Goal: Task Accomplishment & Management: Complete application form

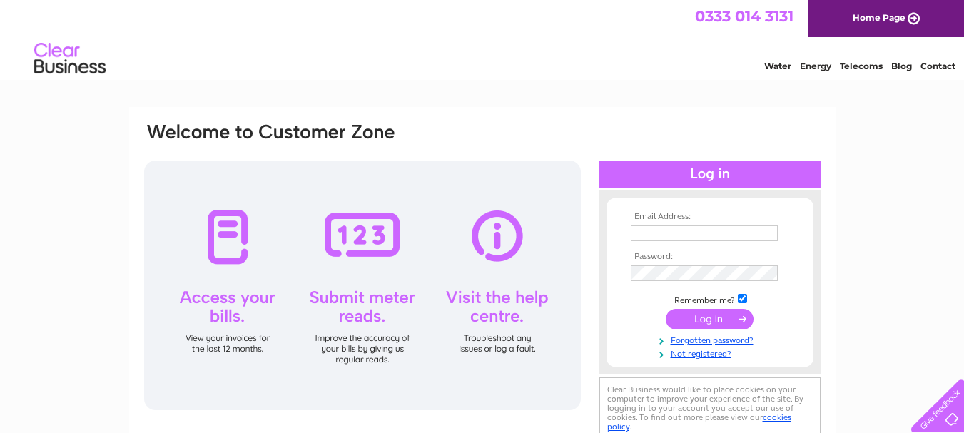
click at [198, 336] on div at bounding box center [362, 286] width 437 height 250
click at [227, 229] on div at bounding box center [362, 286] width 437 height 250
click at [676, 226] on input "text" at bounding box center [704, 234] width 147 height 16
type input "mail@fernleaguesthouse.com"
click at [706, 340] on link "Forgotten password?" at bounding box center [712, 340] width 162 height 14
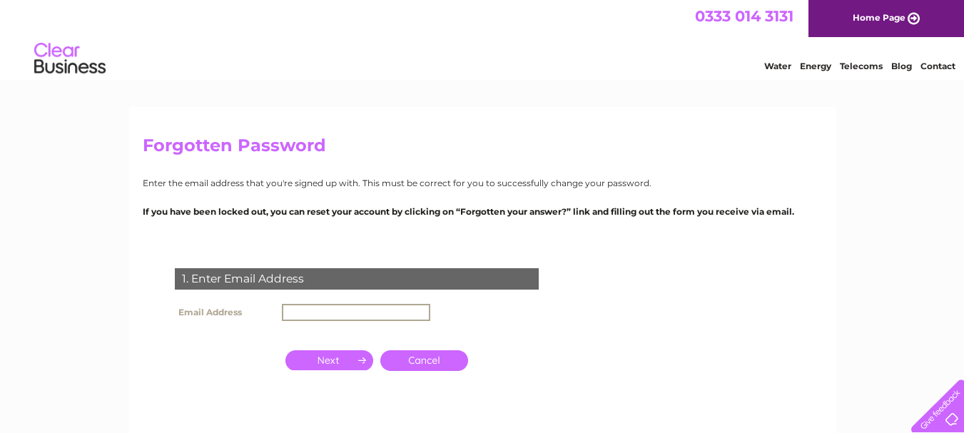
click at [393, 310] on input "text" at bounding box center [356, 312] width 148 height 17
type input "mail@fernleaguesthouse.com"
click at [323, 358] on input "button" at bounding box center [329, 360] width 88 height 20
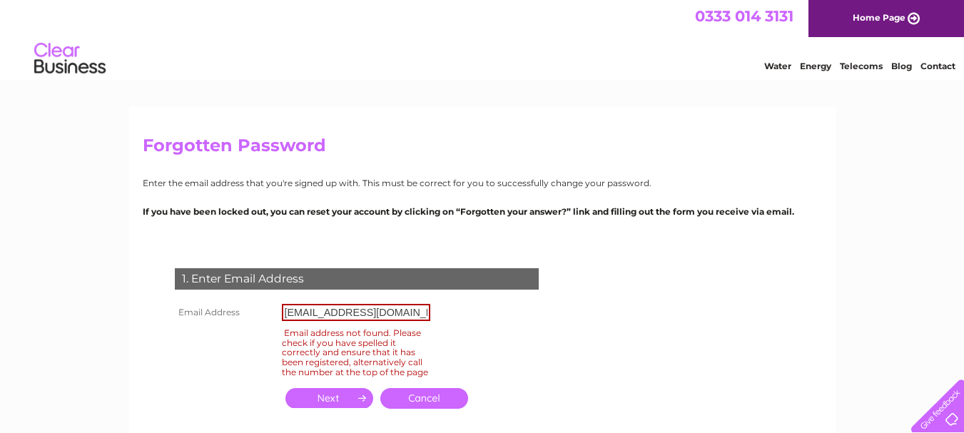
click at [413, 403] on link "Cancel" at bounding box center [424, 398] width 88 height 21
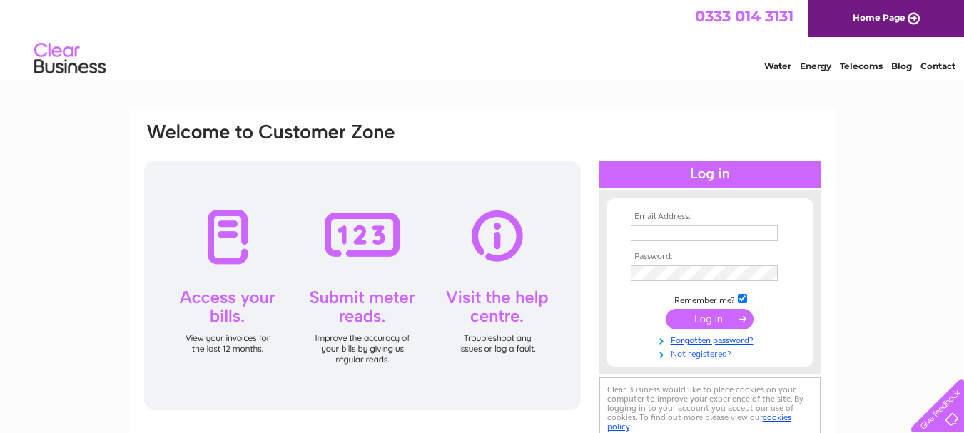
click at [697, 354] on link "Not registered?" at bounding box center [712, 353] width 162 height 14
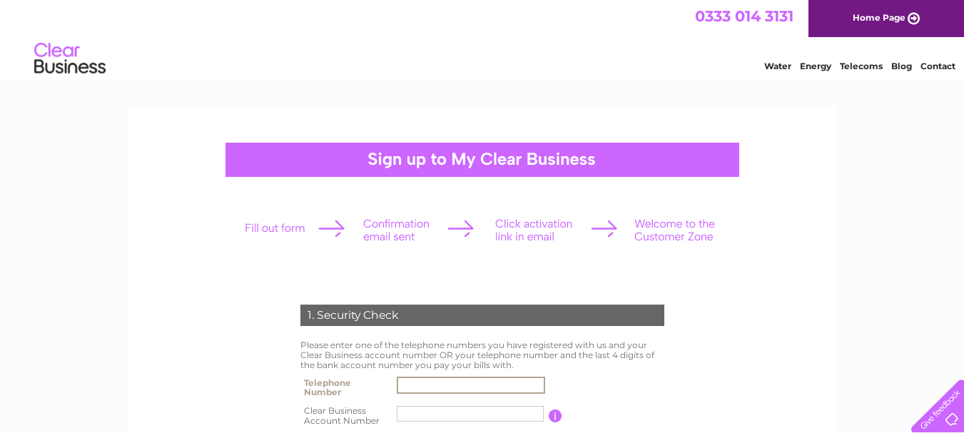
click at [412, 384] on input "text" at bounding box center [471, 385] width 148 height 17
type input "01934419345"
click at [470, 416] on input "text" at bounding box center [470, 414] width 147 height 16
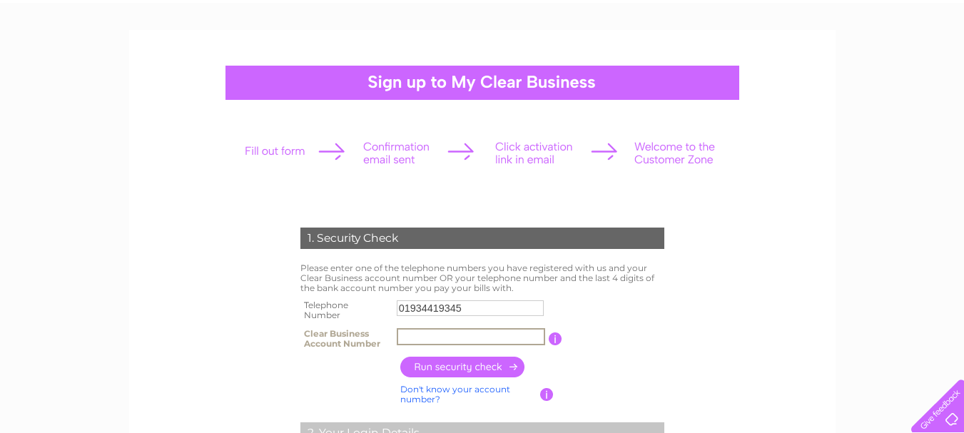
scroll to position [86, 0]
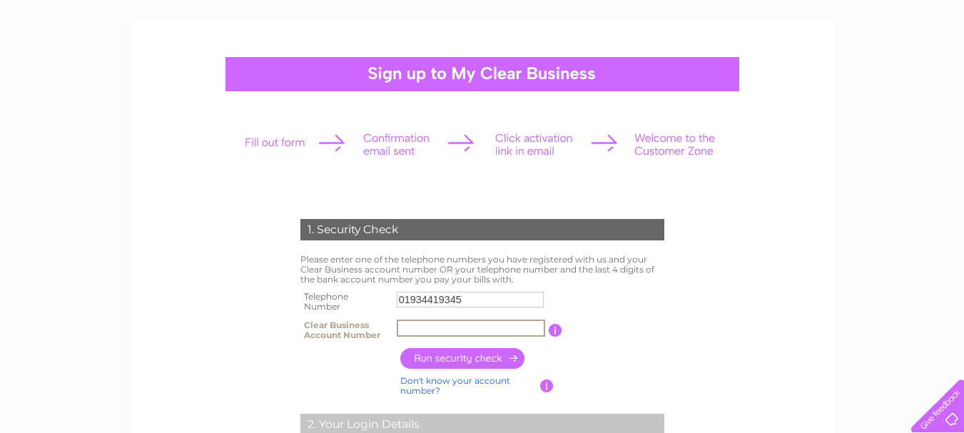
click at [553, 332] on input "button" at bounding box center [556, 330] width 14 height 13
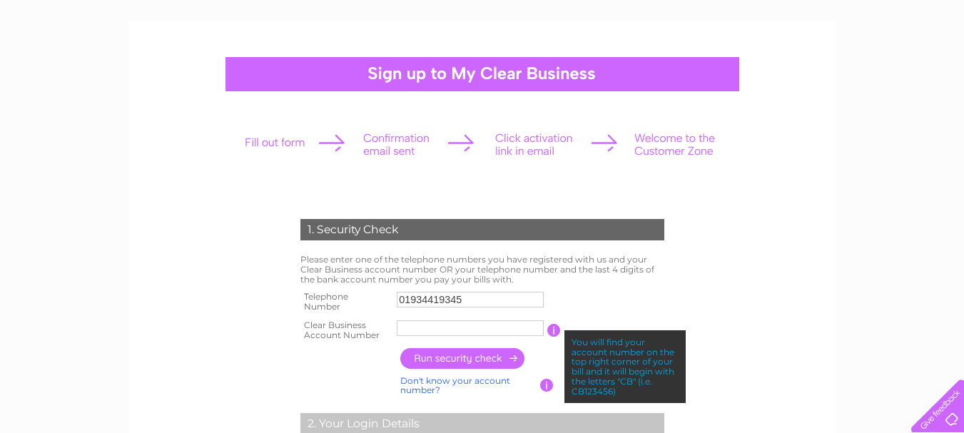
click at [510, 329] on input "text" at bounding box center [470, 328] width 147 height 16
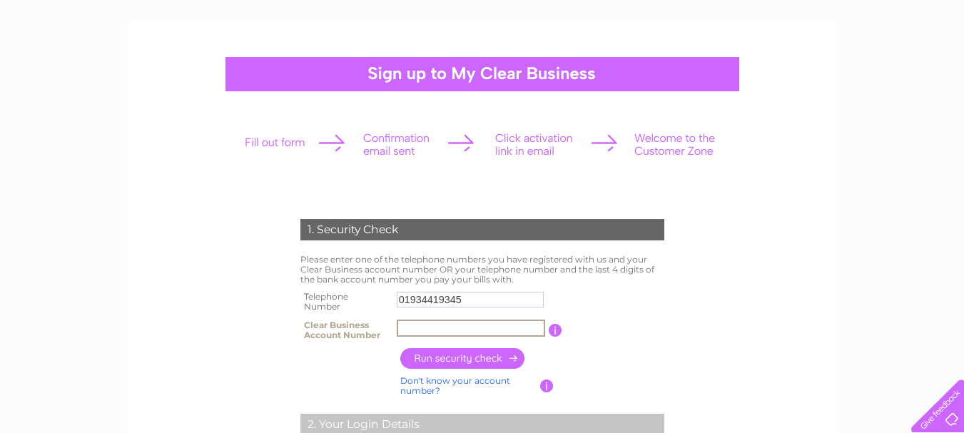
type input "c"
click at [446, 360] on input "button" at bounding box center [463, 358] width 126 height 21
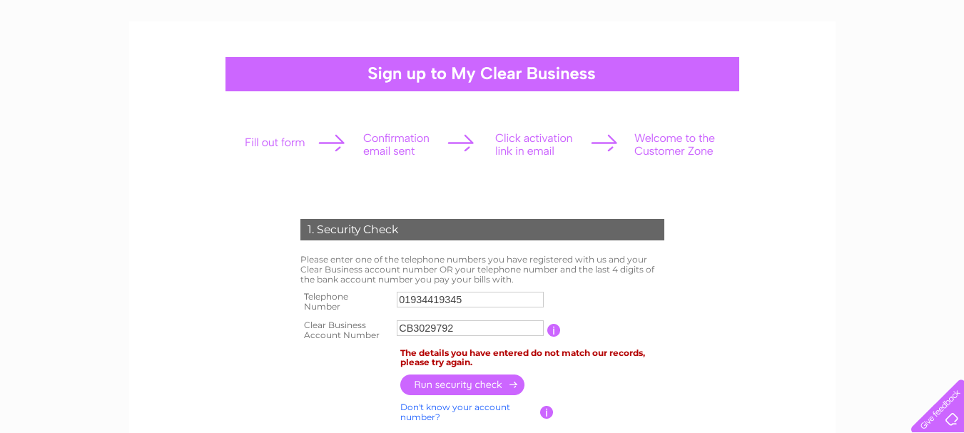
click at [473, 324] on input "CB3029792" at bounding box center [470, 328] width 147 height 16
type input "C"
click at [458, 385] on input "button" at bounding box center [463, 385] width 126 height 21
click at [545, 410] on input "button" at bounding box center [547, 412] width 14 height 13
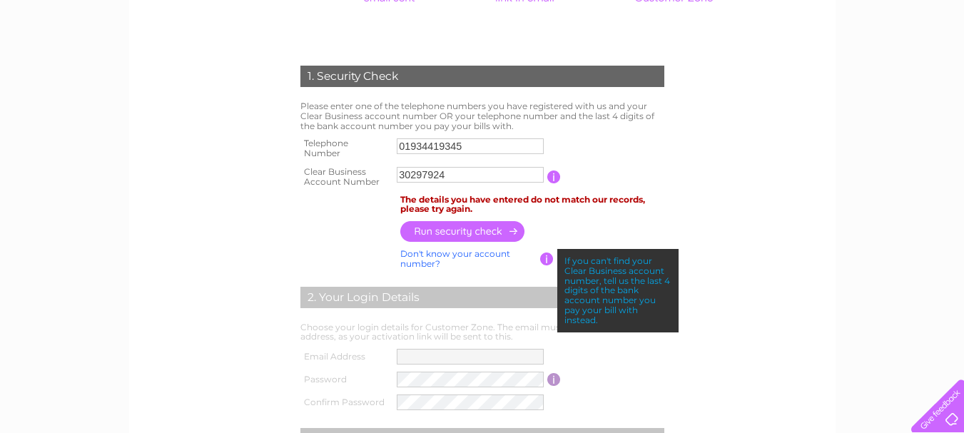
scroll to position [373, 0]
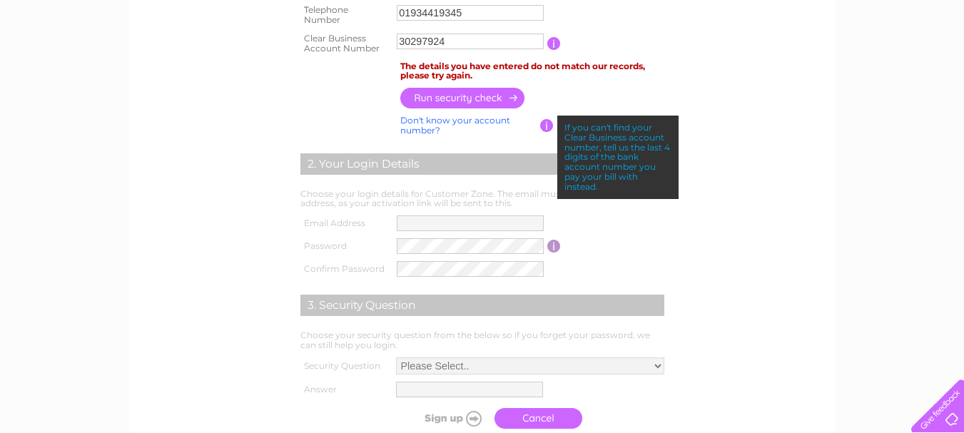
click at [456, 40] on input "30297924" at bounding box center [470, 42] width 147 height 16
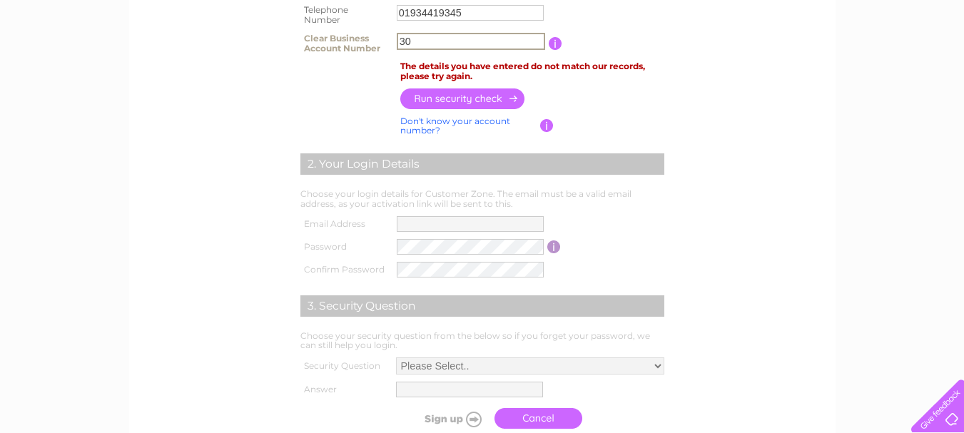
type input "3"
type input "5231"
click at [456, 95] on input "button" at bounding box center [463, 98] width 126 height 21
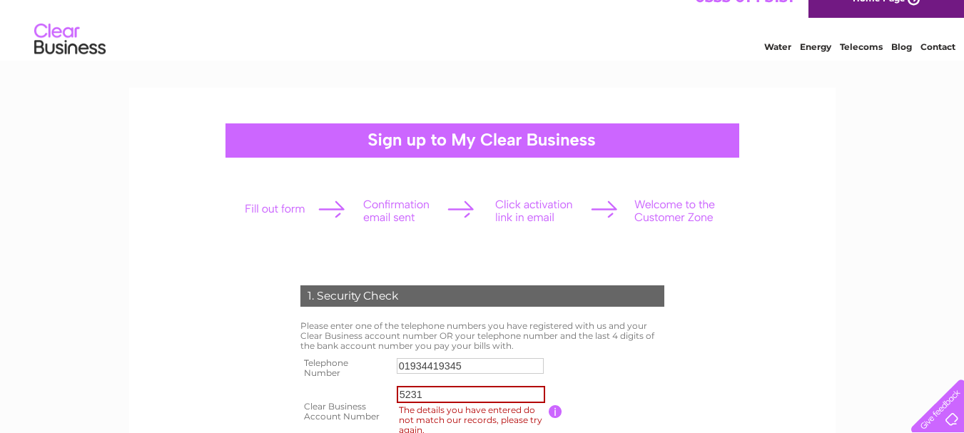
scroll to position [0, 0]
